Goal: Transaction & Acquisition: Book appointment/travel/reservation

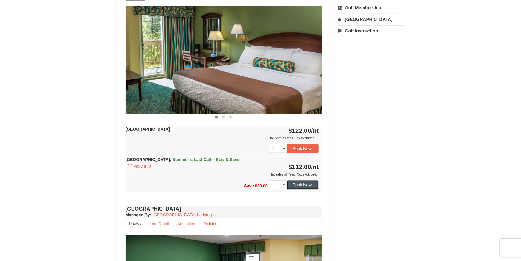
click at [302, 186] on button "Book Now!" at bounding box center [303, 184] width 32 height 9
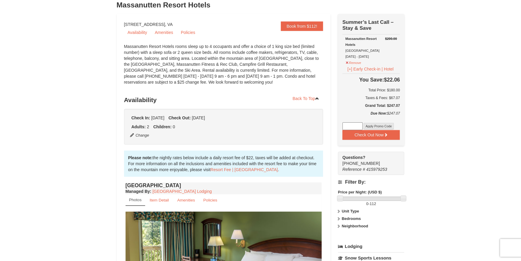
scroll to position [28, 0]
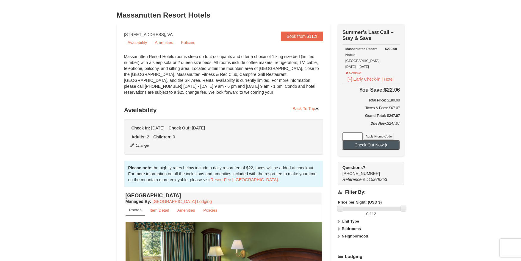
click at [377, 149] on button "Check Out Now" at bounding box center [370, 145] width 57 height 10
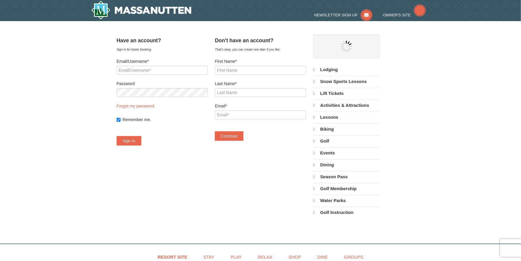
select select "9"
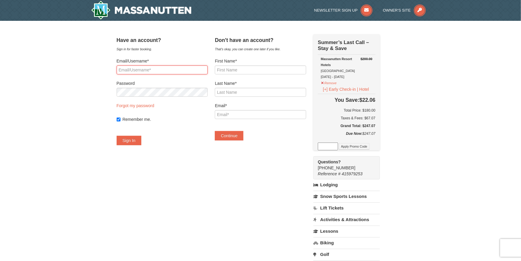
click at [151, 69] on input "Email/Username*" at bounding box center [162, 69] width 91 height 9
click at [262, 70] on input "First Name*" at bounding box center [260, 69] width 91 height 9
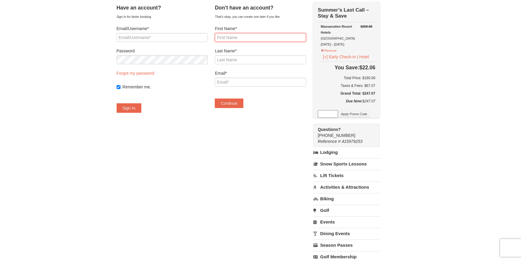
scroll to position [33, 0]
click at [375, 92] on h5 "Grand Total: $247.07" at bounding box center [346, 93] width 57 height 6
copy h5 "247.07"
click at [375, 78] on h6 "Total Price: $180.00" at bounding box center [346, 78] width 57 height 6
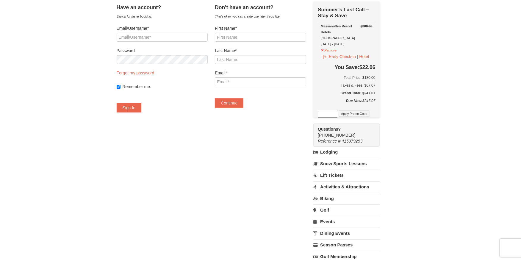
click at [375, 78] on h6 "Total Price: $180.00" at bounding box center [346, 78] width 57 height 6
copy h6 "180.00"
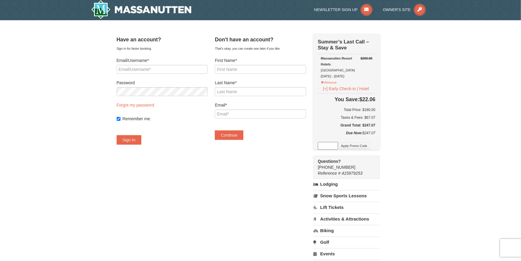
scroll to position [0, 0]
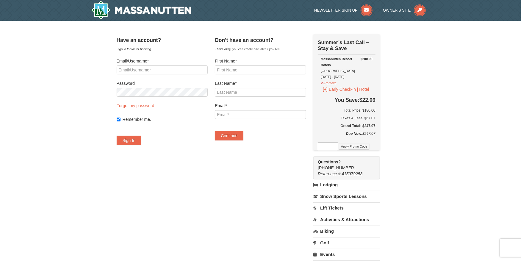
click at [431, 90] on div "× Have an account? Sign in for faster booking. Email/Username* Password Forgot …" at bounding box center [260, 179] width 521 height 316
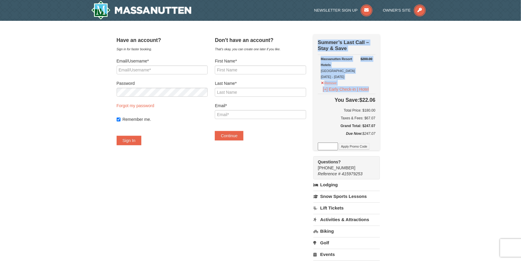
click at [431, 90] on div "× Have an account? Sign in for faster booking. Email/Username* Password Forgot …" at bounding box center [260, 179] width 521 height 316
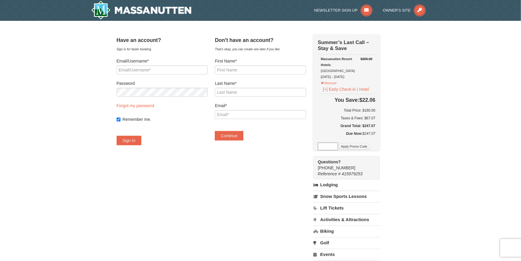
click at [431, 90] on div "× Have an account? Sign in for faster booking. Email/Username* Password Forgot …" at bounding box center [260, 179] width 521 height 316
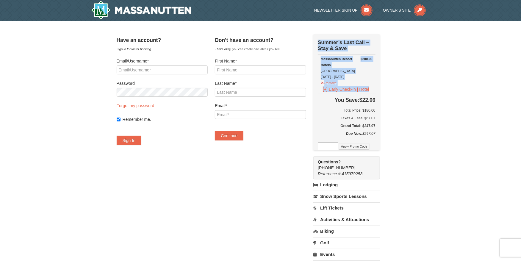
click at [431, 90] on div "× Have an account? Sign in for faster booking. Email/Username* Password Forgot …" at bounding box center [260, 179] width 521 height 316
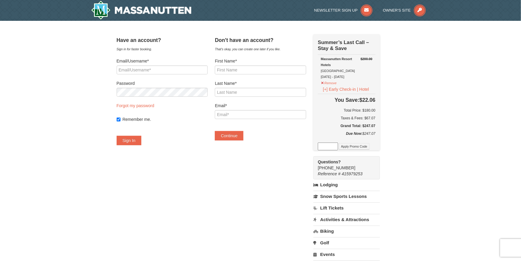
click at [286, 162] on div "Have an account? Sign in for faster booking. Email/Username* Password Forgot my…" at bounding box center [261, 178] width 288 height 289
